Goal: Task Accomplishment & Management: Use online tool/utility

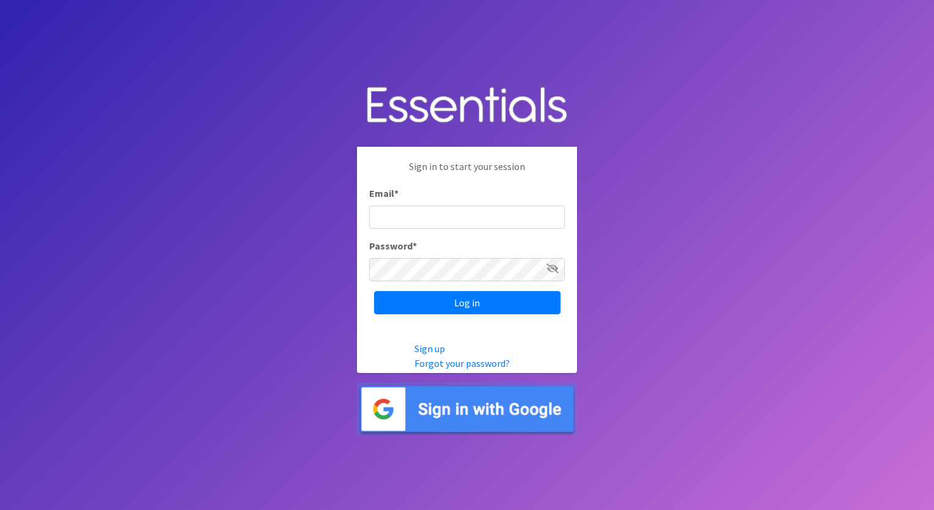
type input "[EMAIL_ADDRESS][DOMAIN_NAME]"
click at [339, 151] on body "Sign in to start your session Email * [EMAIL_ADDRESS][DOMAIN_NAME] Password * L…" at bounding box center [467, 255] width 934 height 510
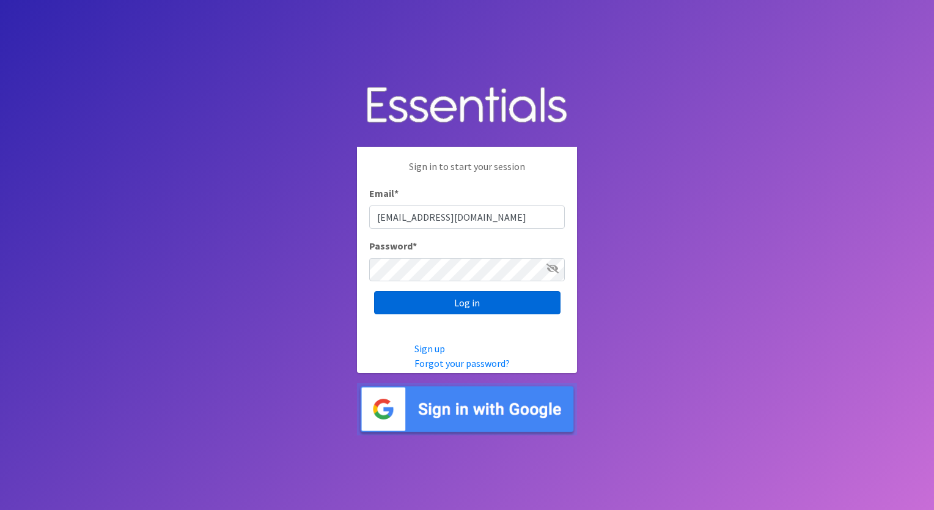
click at [421, 308] on input "Log in" at bounding box center [467, 302] width 186 height 23
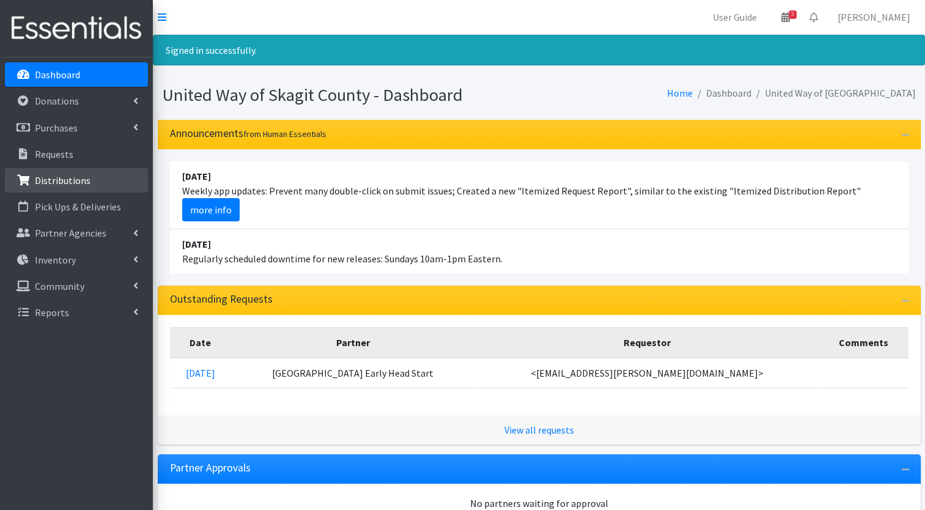
click at [101, 175] on link "Distributions" at bounding box center [76, 180] width 143 height 24
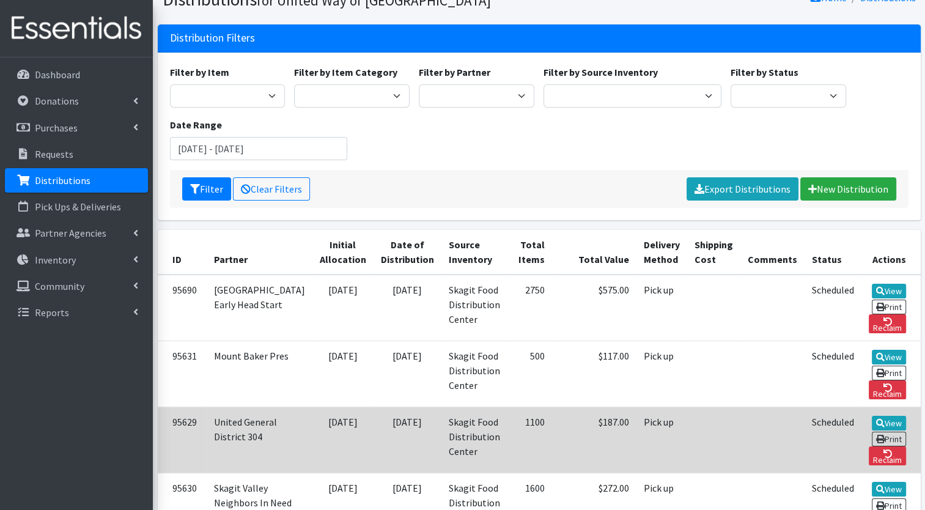
scroll to position [61, 0]
